Goal: Information Seeking & Learning: Learn about a topic

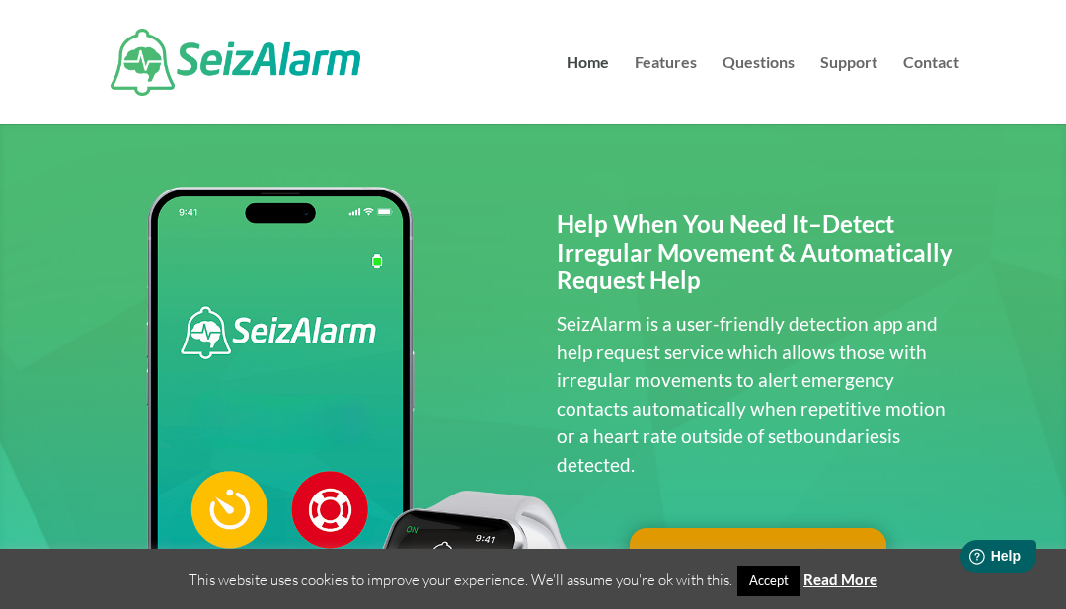
click at [764, 580] on link "Accept" at bounding box center [768, 580] width 63 height 31
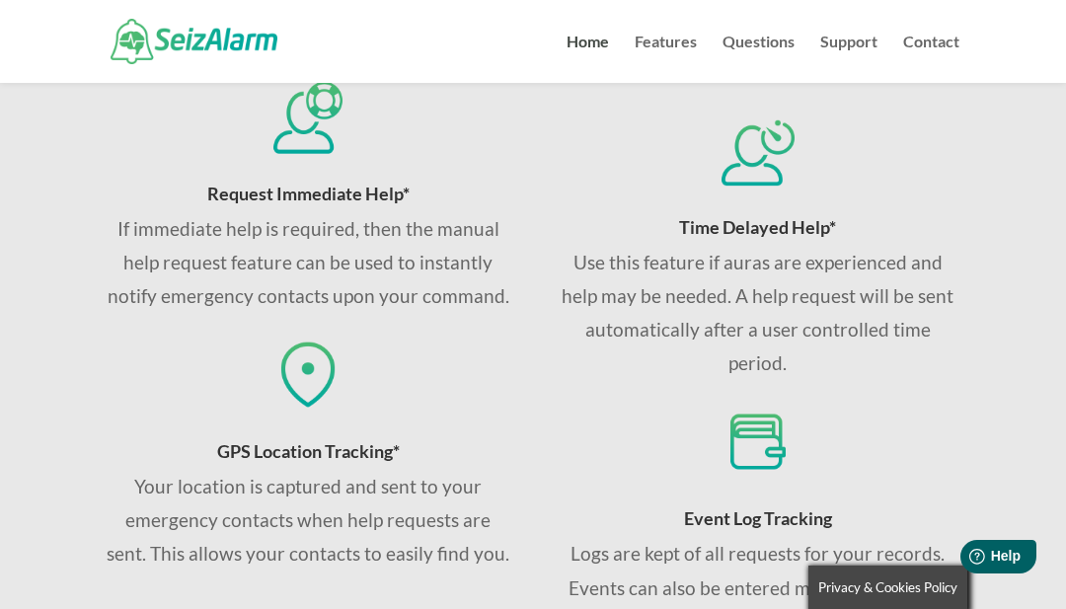
scroll to position [1261, 0]
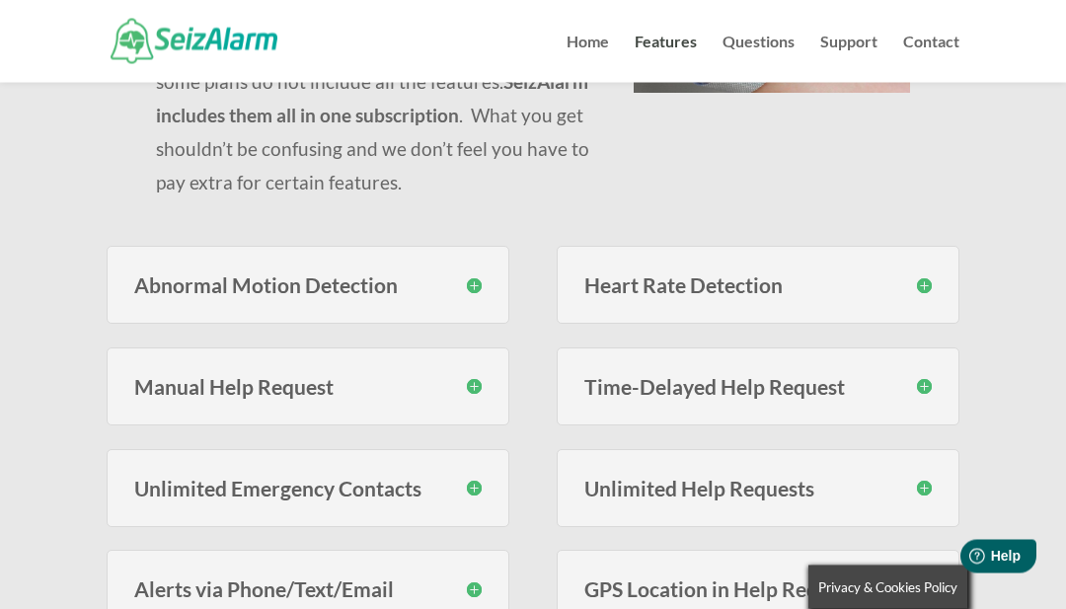
scroll to position [375, 0]
click at [463, 391] on h3 "Manual Help Request" at bounding box center [307, 386] width 347 height 21
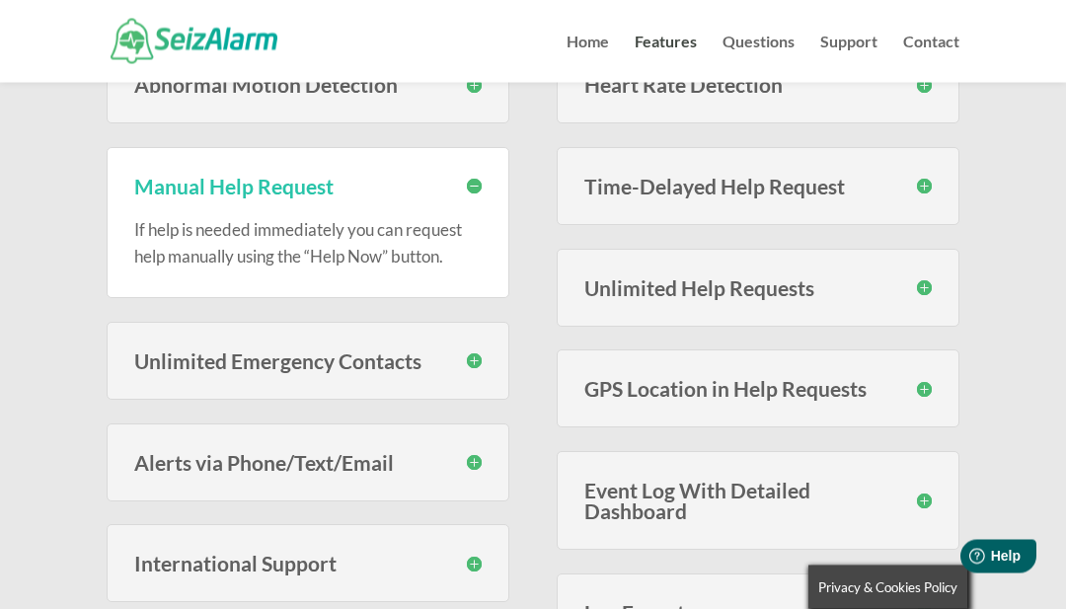
scroll to position [580, 0]
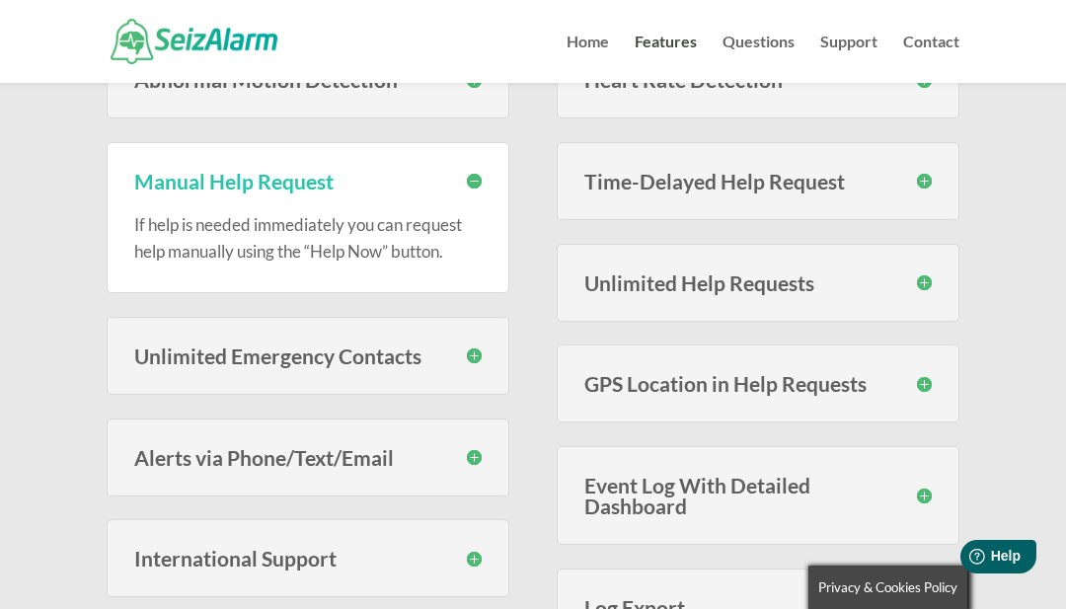
click at [183, 468] on div "Alerts via Phone/Text/Email You have the option to have your emergency contacts…" at bounding box center [308, 457] width 403 height 78
click at [195, 475] on div "Alerts via Phone/Text/Email You have the option to have your emergency contacts…" at bounding box center [308, 457] width 403 height 78
click at [469, 461] on h3 "Alerts via Phone/Text/Email" at bounding box center [307, 457] width 347 height 21
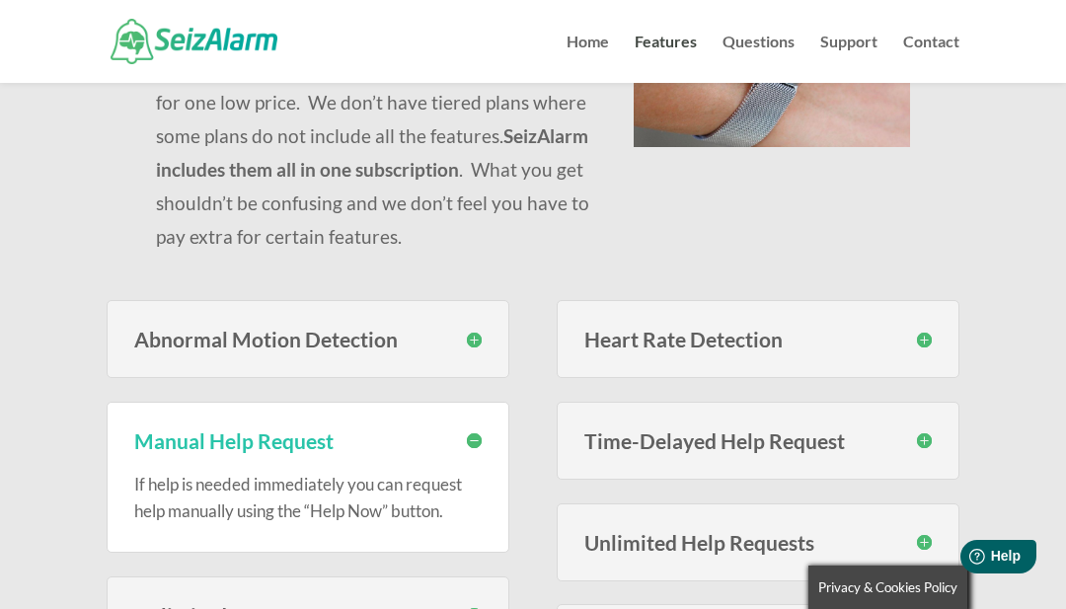
scroll to position [0, 0]
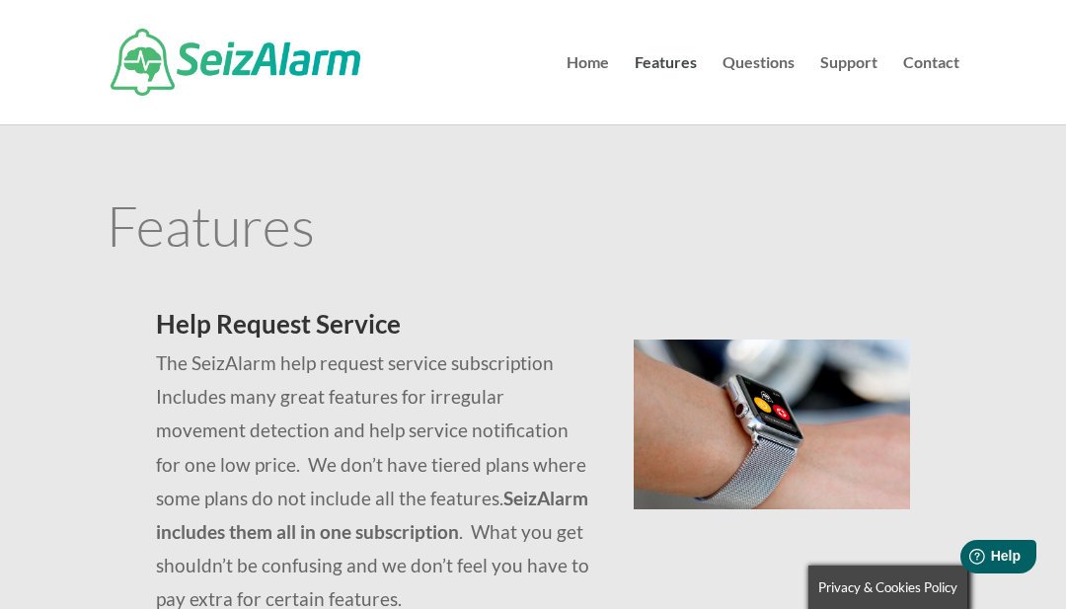
click at [678, 71] on link "Features" at bounding box center [665, 89] width 62 height 69
click at [753, 61] on link "Questions" at bounding box center [758, 89] width 72 height 69
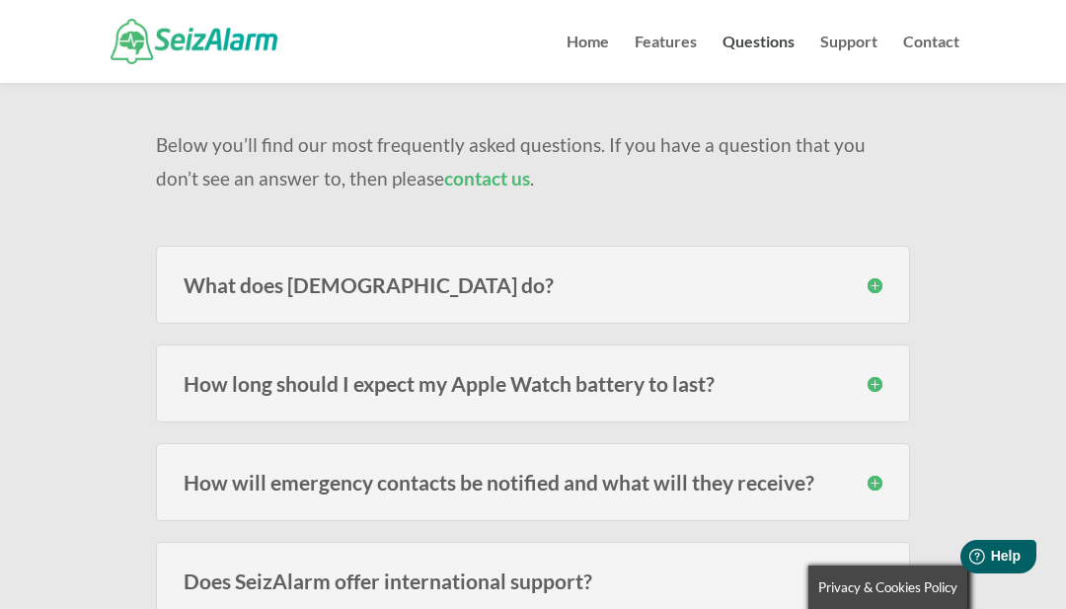
scroll to position [150, 0]
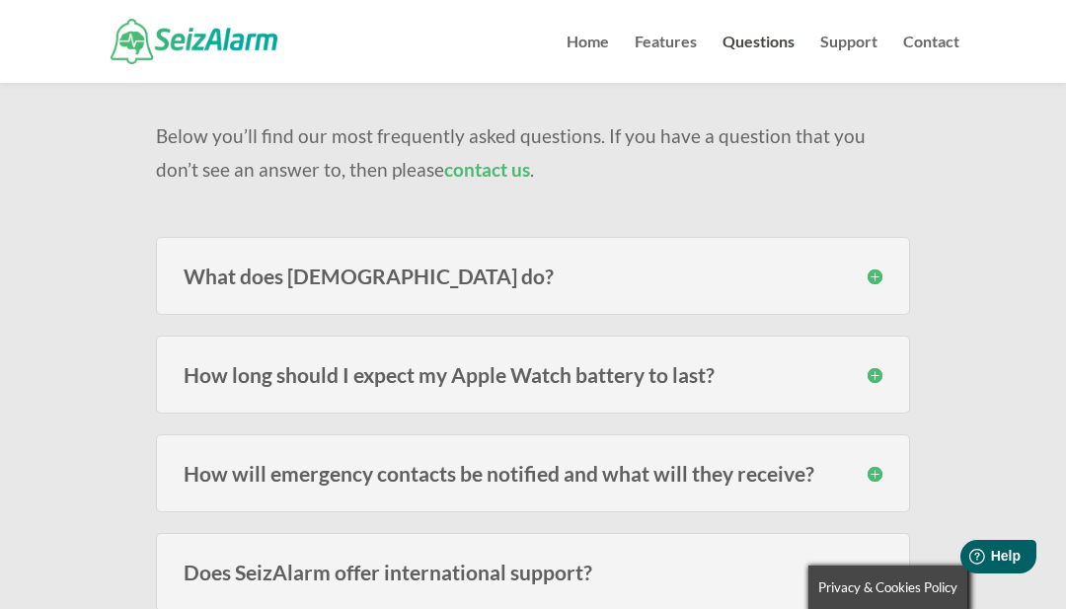
click at [183, 366] on div "How long should I expect my Apple Watch battery to last? Users of the models fr…" at bounding box center [533, 374] width 754 height 78
click at [222, 371] on h3 "How long should I expect my Apple Watch battery to last?" at bounding box center [533, 374] width 699 height 21
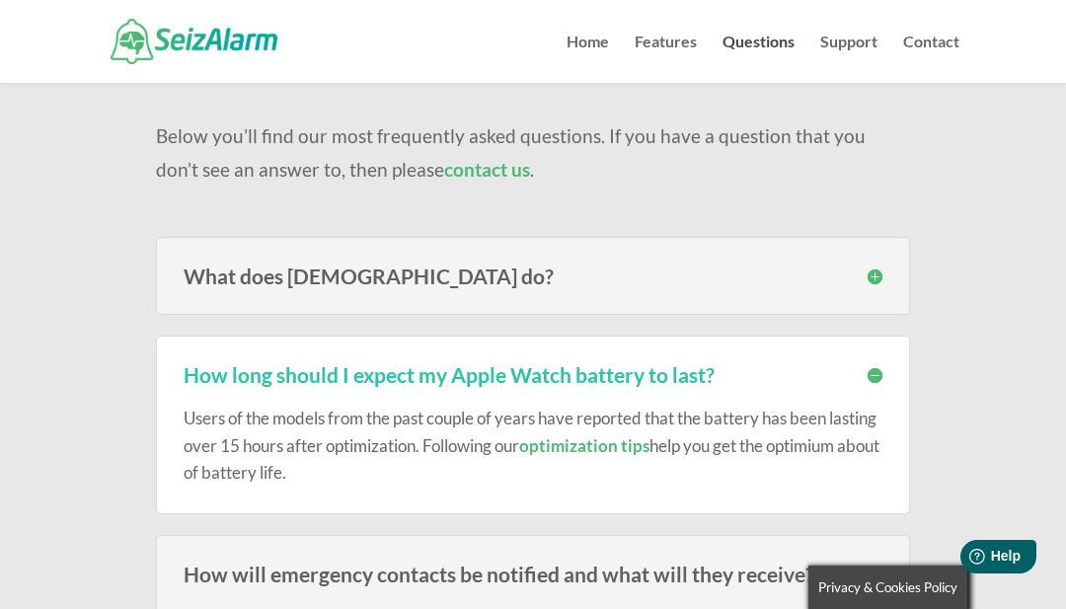
click at [184, 284] on h3 "What does SeizAlarm do?" at bounding box center [533, 275] width 699 height 21
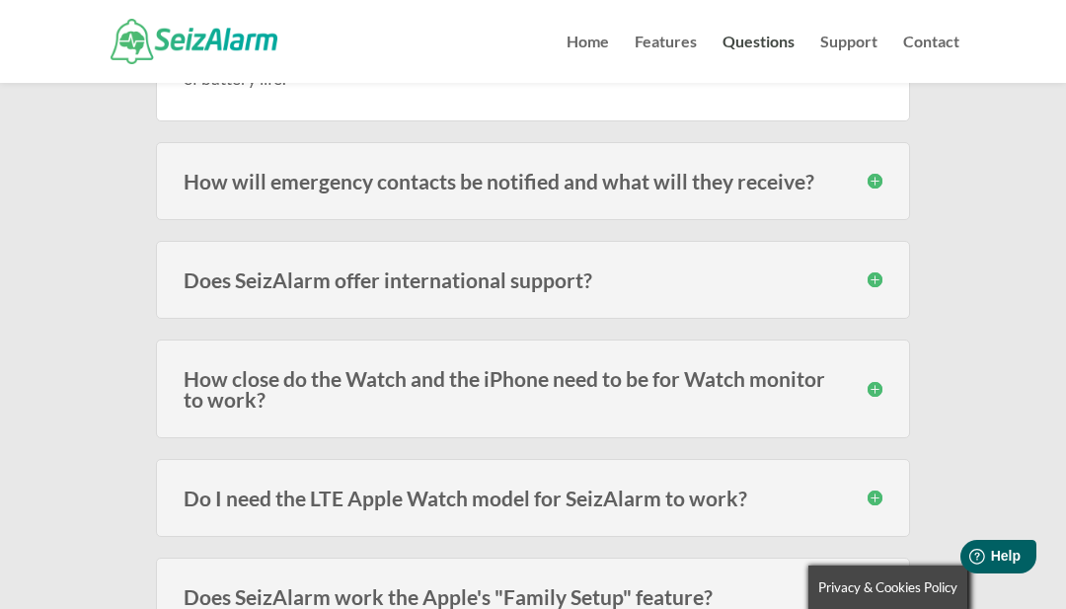
scroll to position [774, 0]
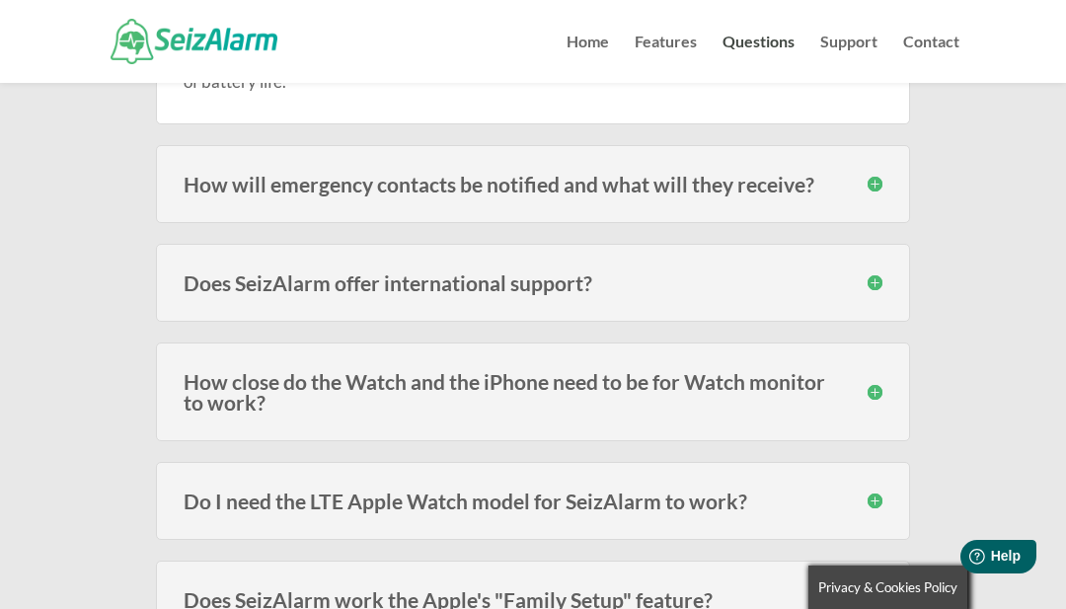
click at [237, 184] on h3 "How will emergency contacts be notified and what will they receive?" at bounding box center [533, 184] width 699 height 21
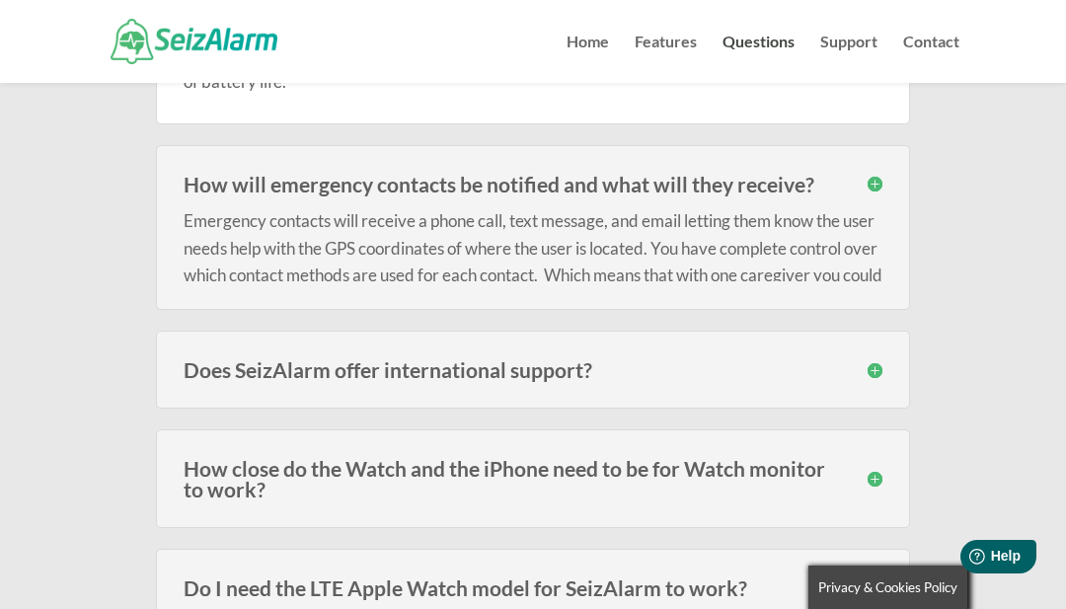
click at [191, 181] on h3 "How will emergency contacts be notified and what will they receive?" at bounding box center [533, 184] width 699 height 21
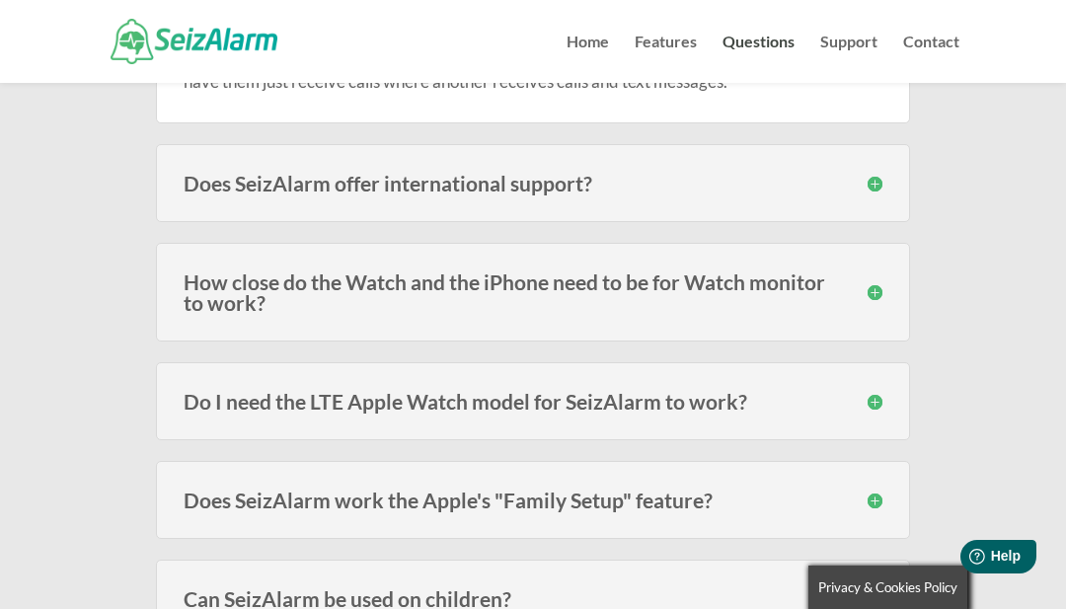
scroll to position [1006, 0]
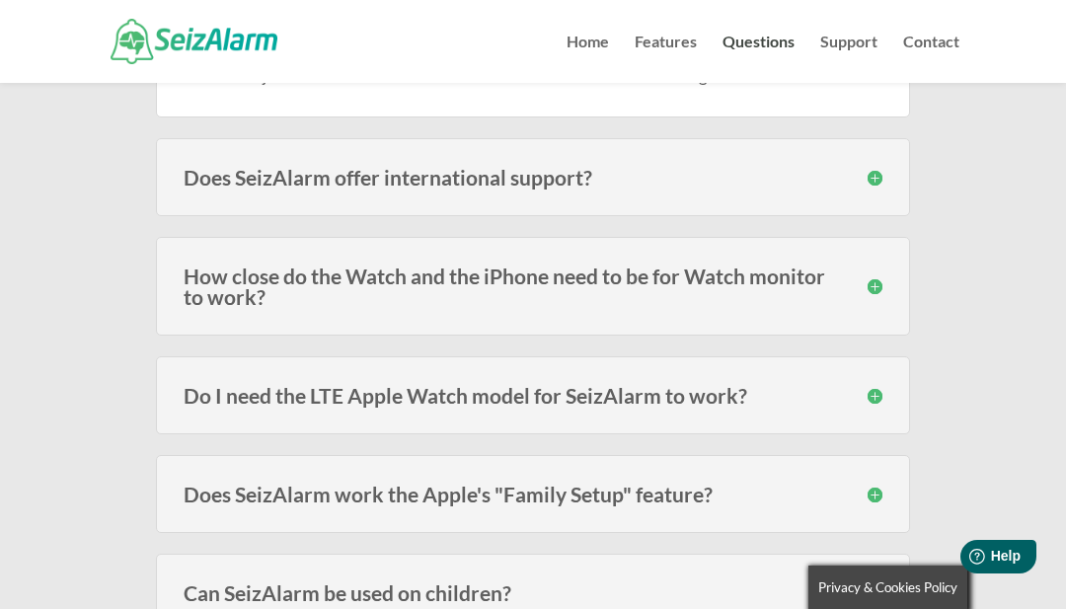
click at [178, 290] on div "How close do the Watch and the iPhone need to be for Watch monitor to work? The…" at bounding box center [533, 286] width 754 height 99
click at [219, 291] on h3 "How close do the Watch and the iPhone need to be for Watch monitor to work?" at bounding box center [533, 285] width 699 height 41
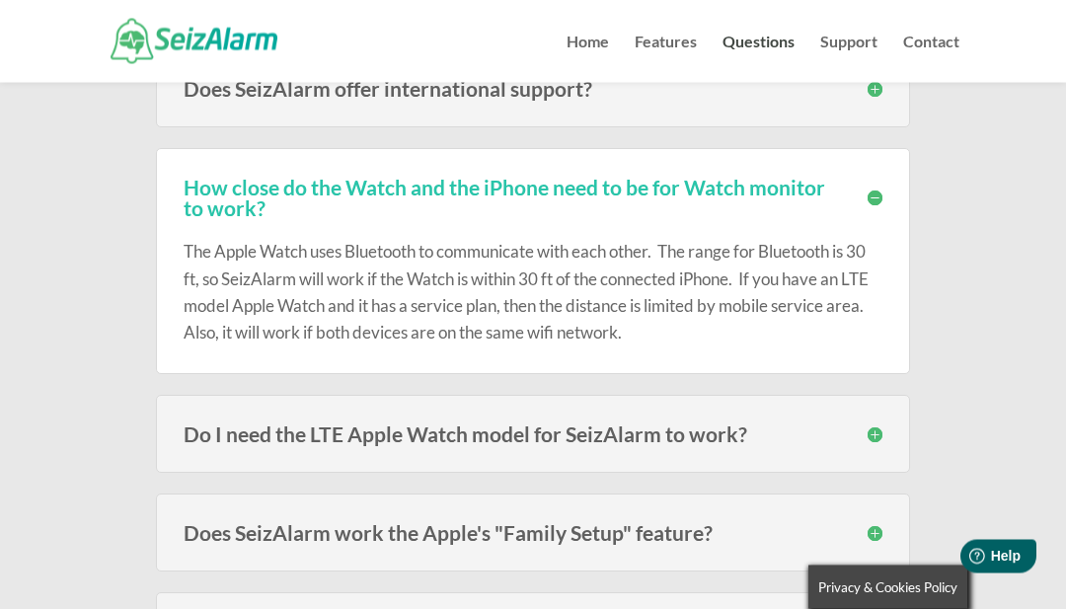
scroll to position [1095, 0]
click at [195, 436] on h3 "Do I need the LTE Apple Watch model for SeizAlarm to work?" at bounding box center [533, 433] width 699 height 21
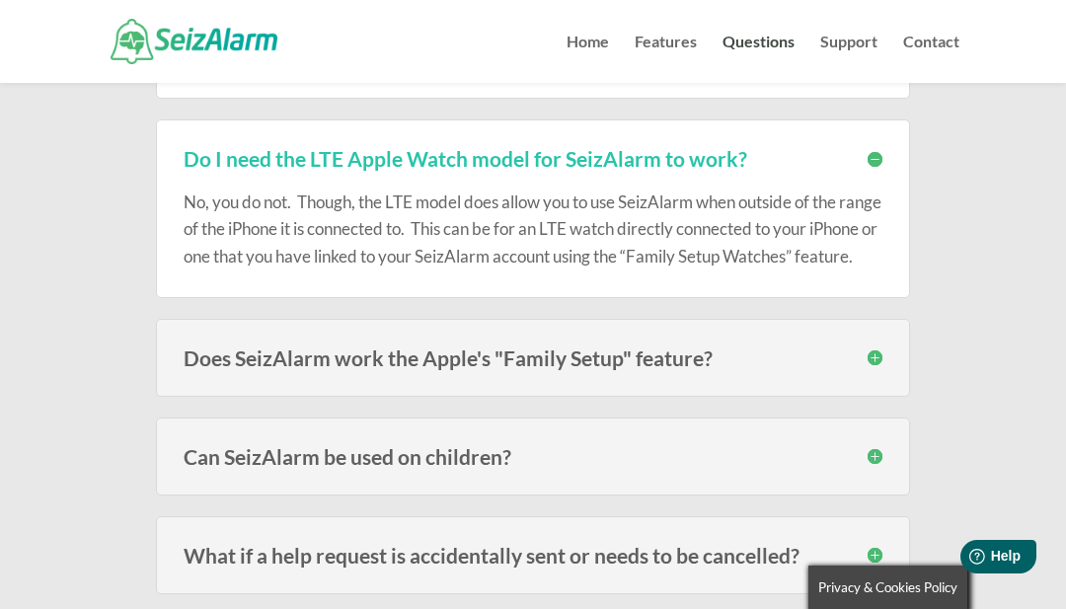
scroll to position [1364, 0]
